Goal: Task Accomplishment & Management: Manage account settings

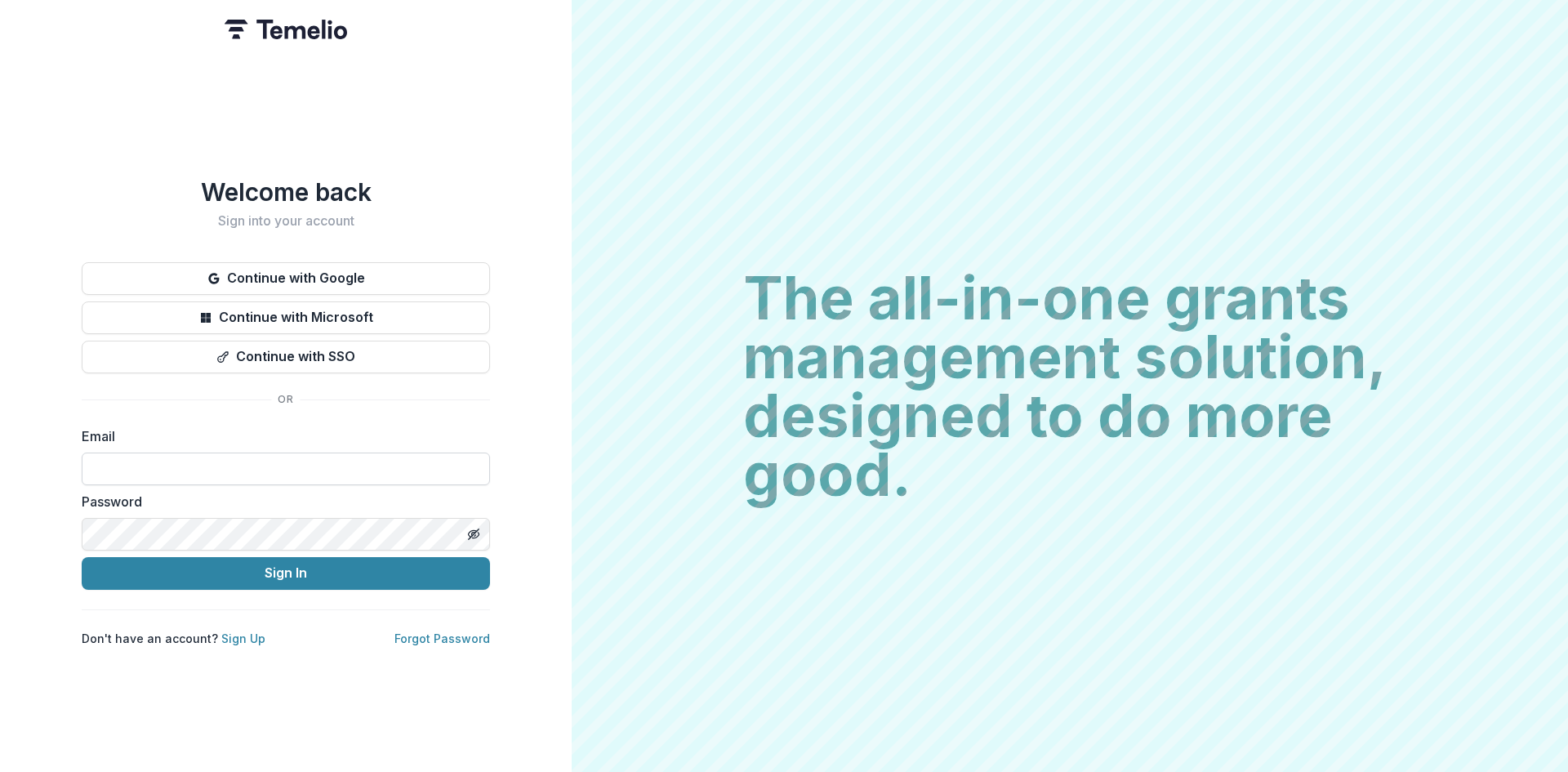
click at [328, 458] on input at bounding box center [286, 469] width 409 height 33
type input "**********"
click at [333, 557] on button "Sign In" at bounding box center [286, 573] width 409 height 33
click at [288, 576] on button "Sign In" at bounding box center [286, 573] width 409 height 33
